Goal: Task Accomplishment & Management: Use online tool/utility

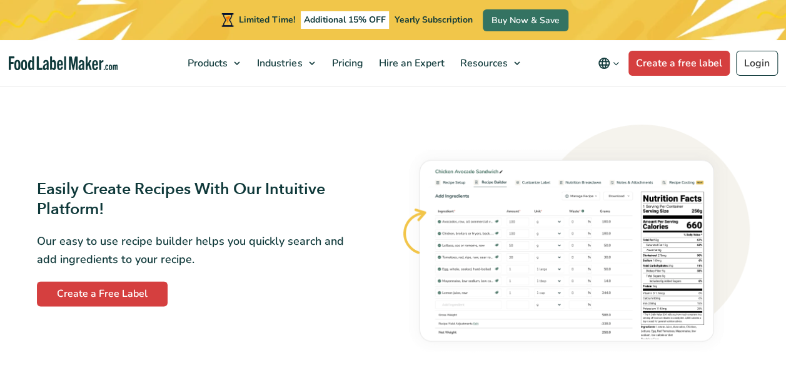
scroll to position [688, 0]
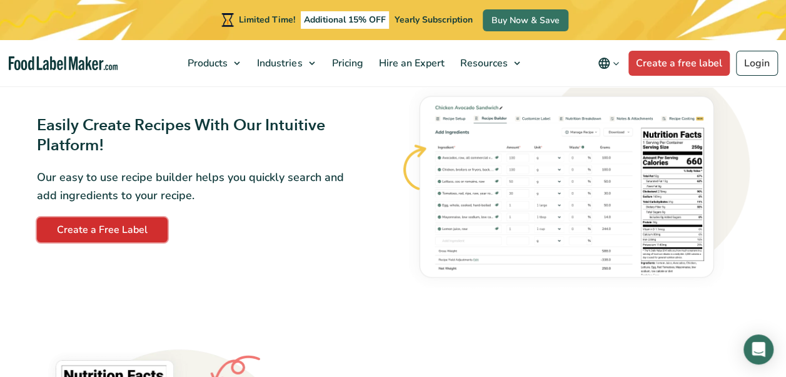
click at [114, 230] on link "Create a Free Label" at bounding box center [102, 229] width 131 height 25
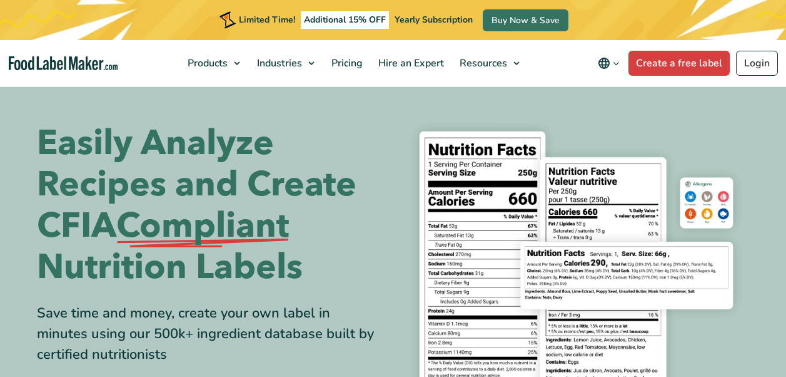
scroll to position [658, 0]
